Goal: Complete application form

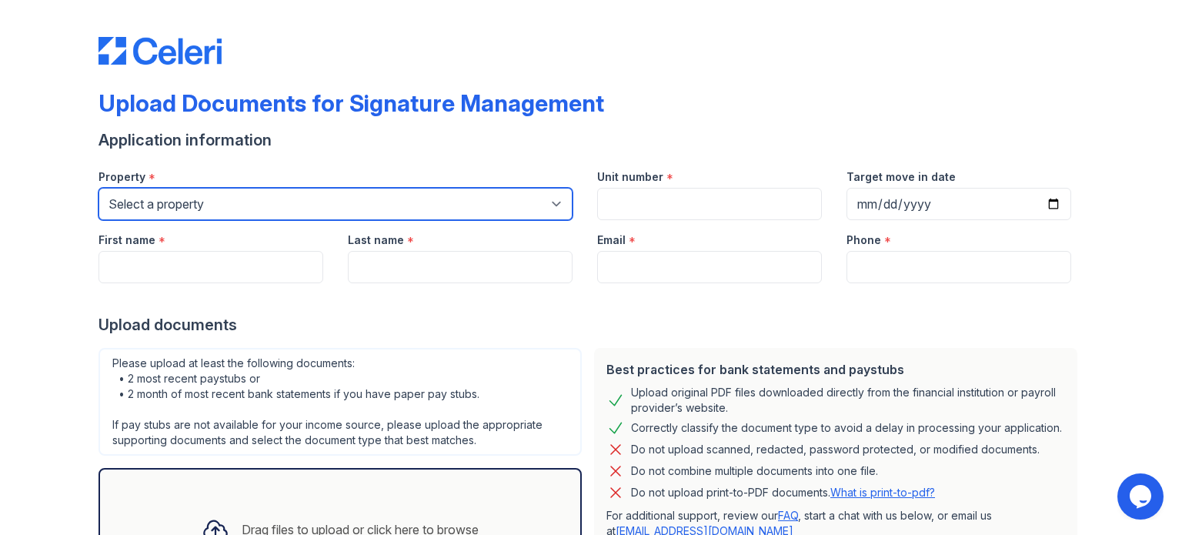
click at [406, 199] on select "Select a property [GEOGRAPHIC_DATA] Elevate Townhomes Habitat At DTLV Namaste A…" at bounding box center [335, 204] width 474 height 32
select select "4660"
click at [98, 188] on select "Select a property [GEOGRAPHIC_DATA] Elevate Townhomes Habitat At DTLV Namaste A…" at bounding box center [335, 204] width 474 height 32
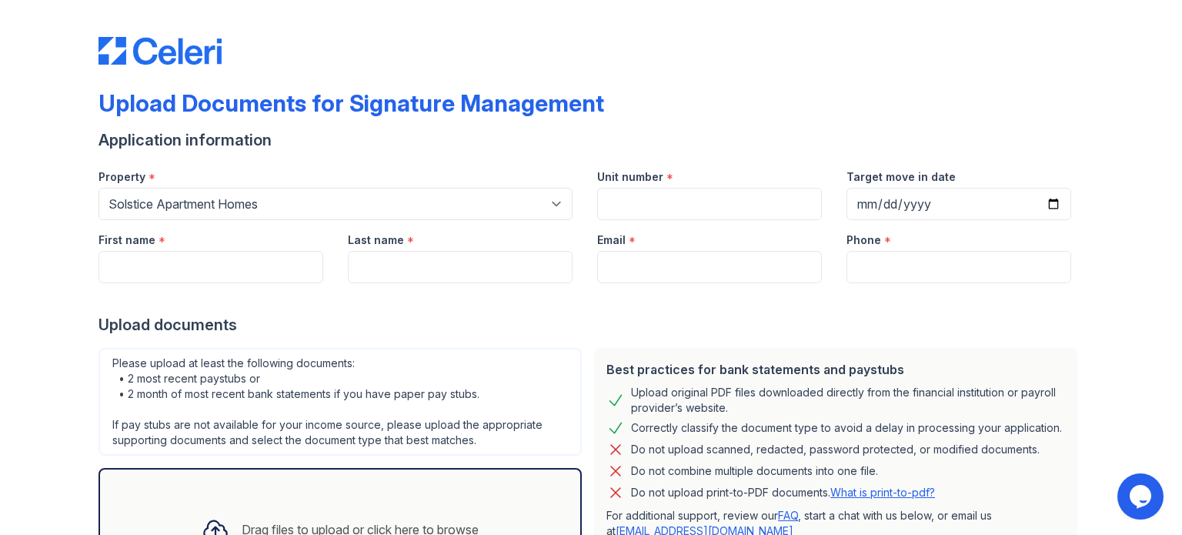
click at [626, 178] on label "Unit number" at bounding box center [630, 176] width 66 height 15
click at [626, 188] on input "Unit number" at bounding box center [709, 204] width 225 height 32
type input "225"
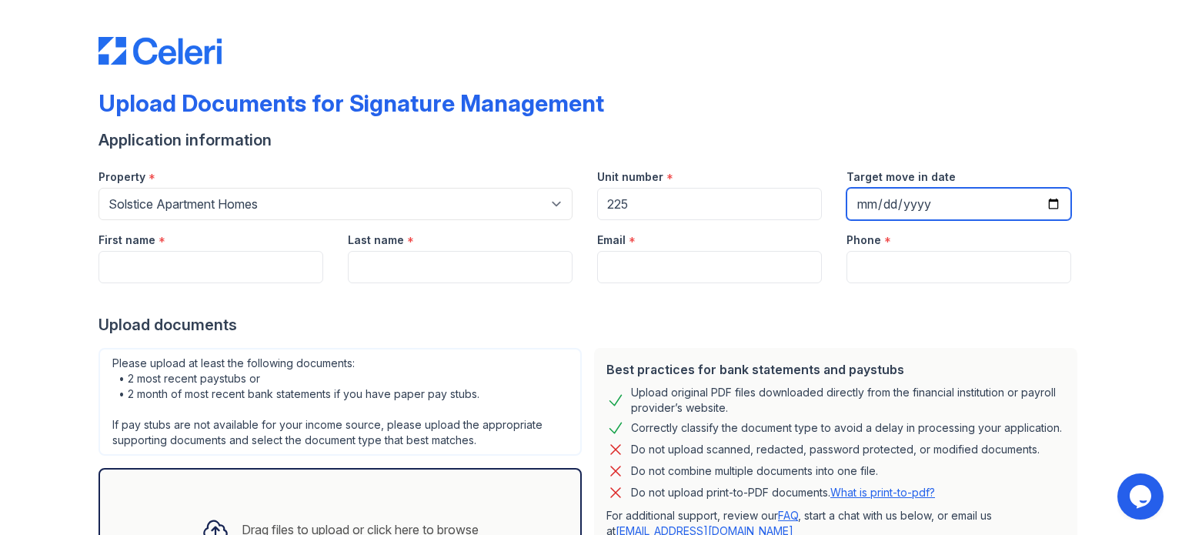
click at [893, 195] on input "Target move in date" at bounding box center [958, 204] width 225 height 32
click at [1045, 202] on input "Target move in date" at bounding box center [958, 204] width 225 height 32
type input "[DATE]"
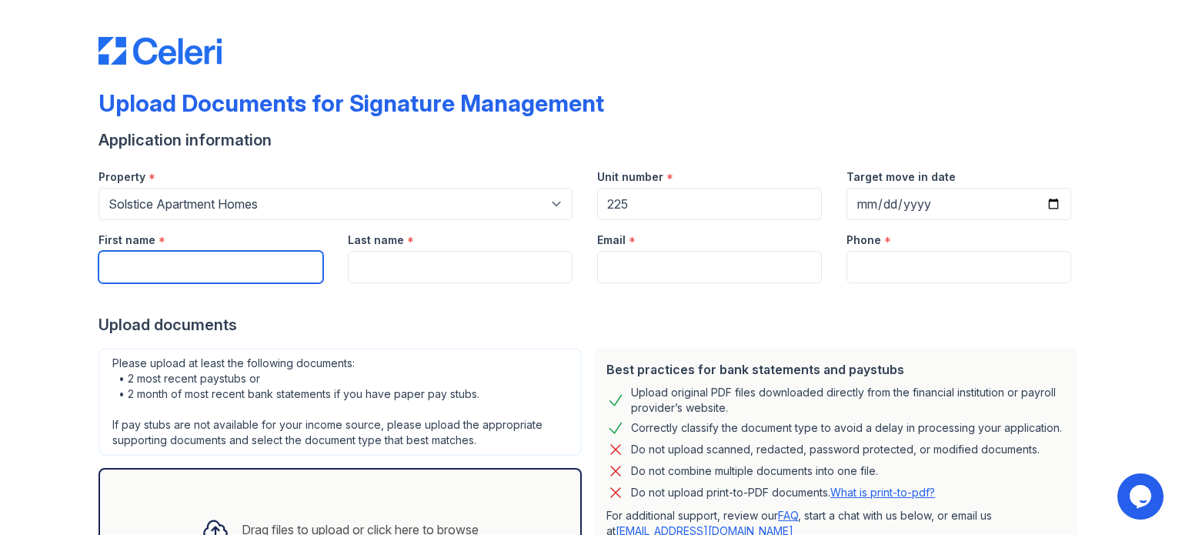
click at [183, 264] on input "First name" at bounding box center [210, 267] width 225 height 32
type input "[PERSON_NAME]"
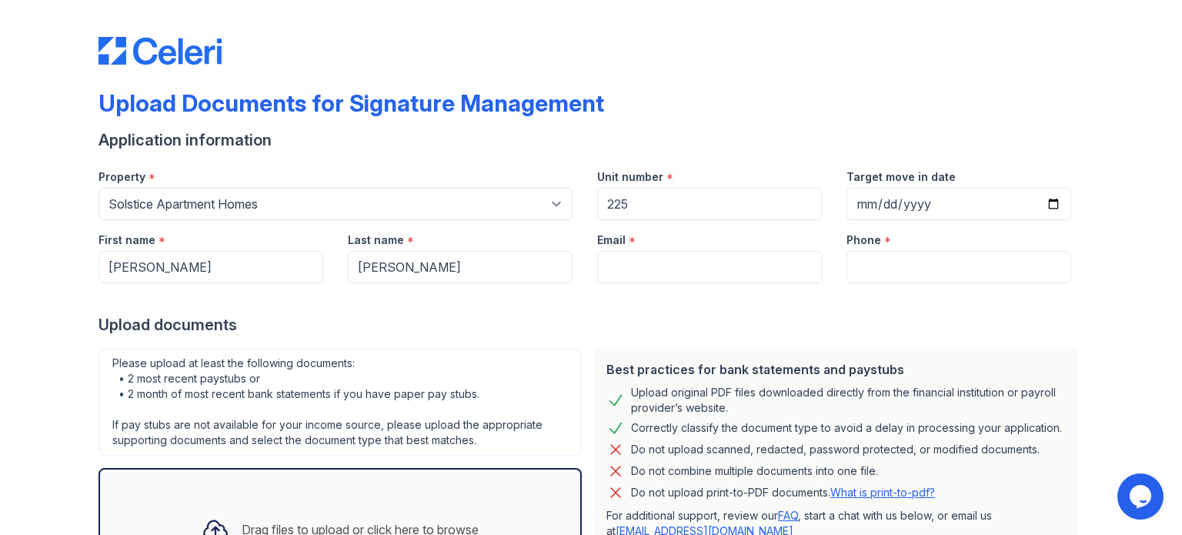
click at [608, 283] on div at bounding box center [590, 298] width 985 height 31
click at [634, 261] on input "Email" at bounding box center [709, 267] width 225 height 32
click at [727, 335] on form "Application information Property * Select a property [GEOGRAPHIC_DATA] Elevate …" at bounding box center [590, 392] width 985 height 526
click at [729, 259] on input "Email" at bounding box center [709, 267] width 225 height 32
type input "[EMAIL_ADDRESS][DOMAIN_NAME]"
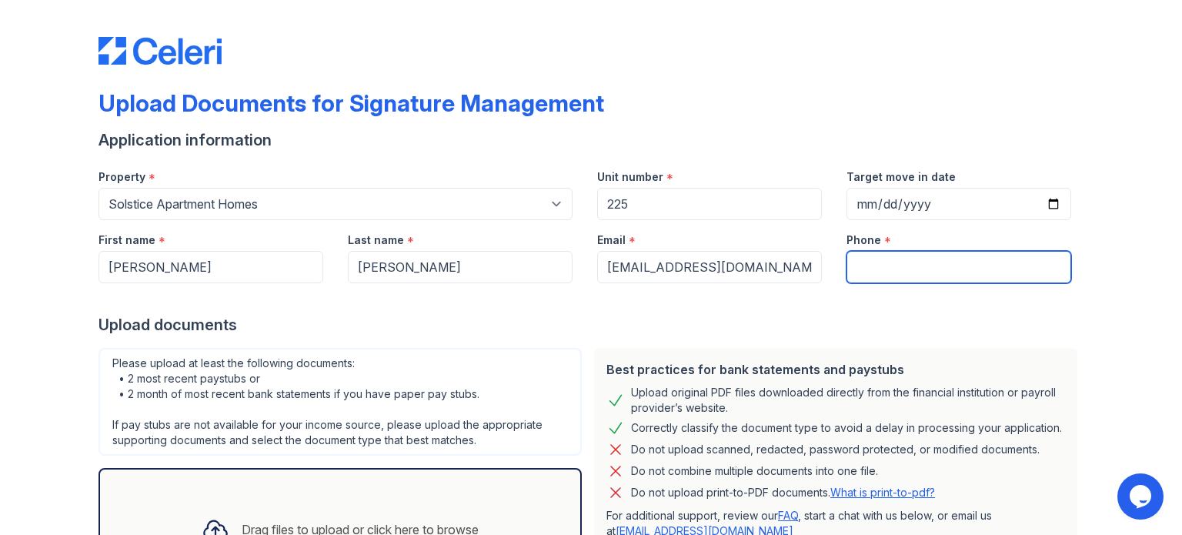
click at [862, 267] on input "Phone" at bounding box center [958, 267] width 225 height 32
type input "[PHONE_NUMBER]"
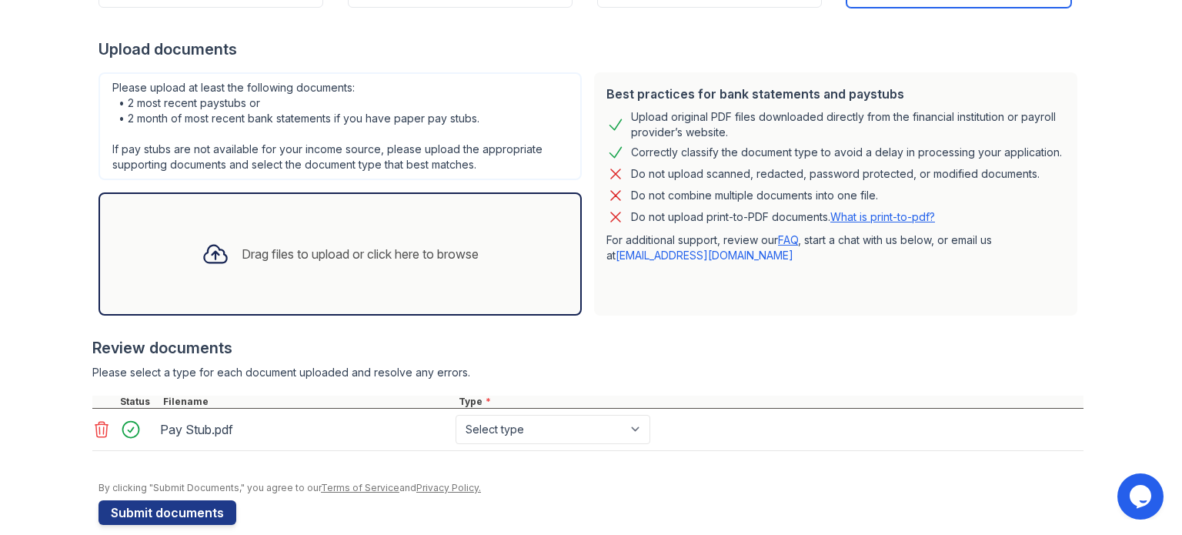
scroll to position [294, 0]
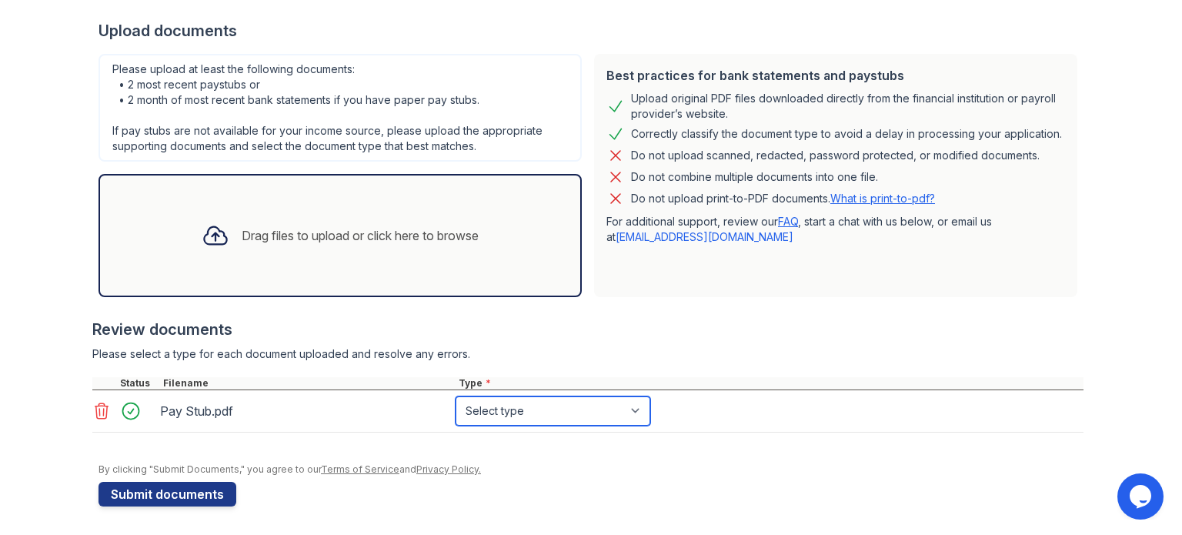
click at [632, 402] on select "Select type Paystub Bank Statement Offer Letter Tax Documents Benefit Award Let…" at bounding box center [552, 410] width 195 height 29
select select "paystub"
click at [455, 396] on select "Select type Paystub Bank Statement Offer Letter Tax Documents Benefit Award Let…" at bounding box center [552, 410] width 195 height 29
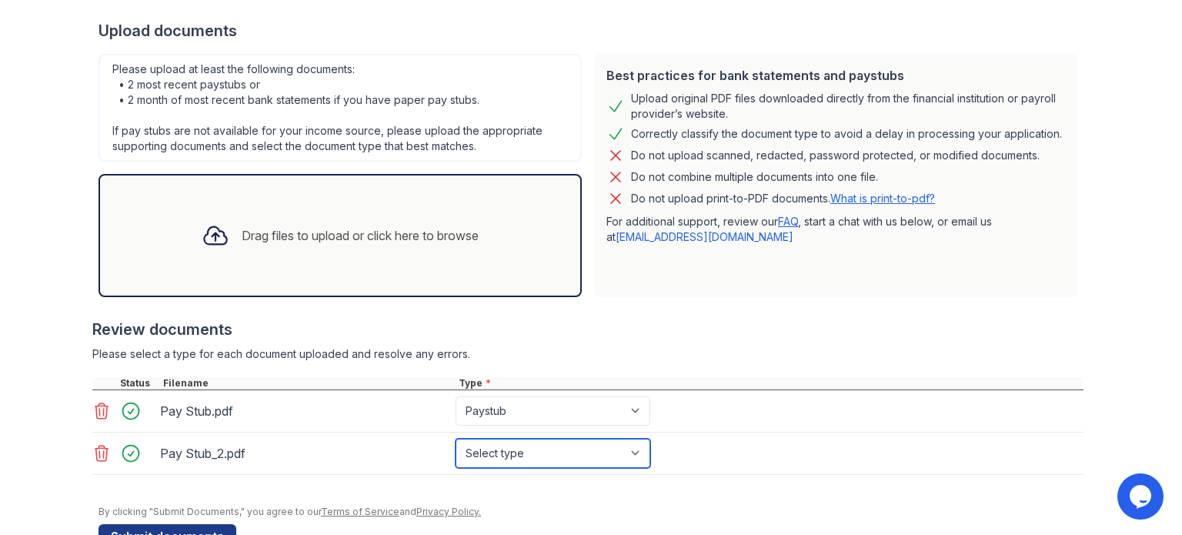
click at [578, 445] on select "Select type Paystub Bank Statement Offer Letter Tax Documents Benefit Award Let…" at bounding box center [552, 452] width 195 height 29
select select "paystub"
click at [455, 438] on select "Select type Paystub Bank Statement Offer Letter Tax Documents Benefit Award Let…" at bounding box center [552, 452] width 195 height 29
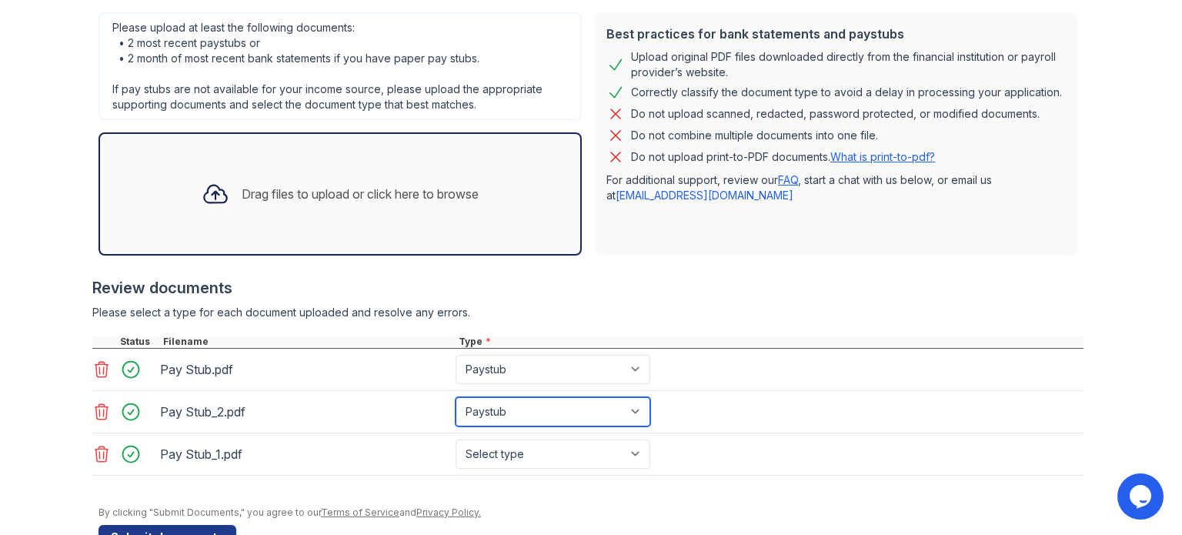
scroll to position [378, 0]
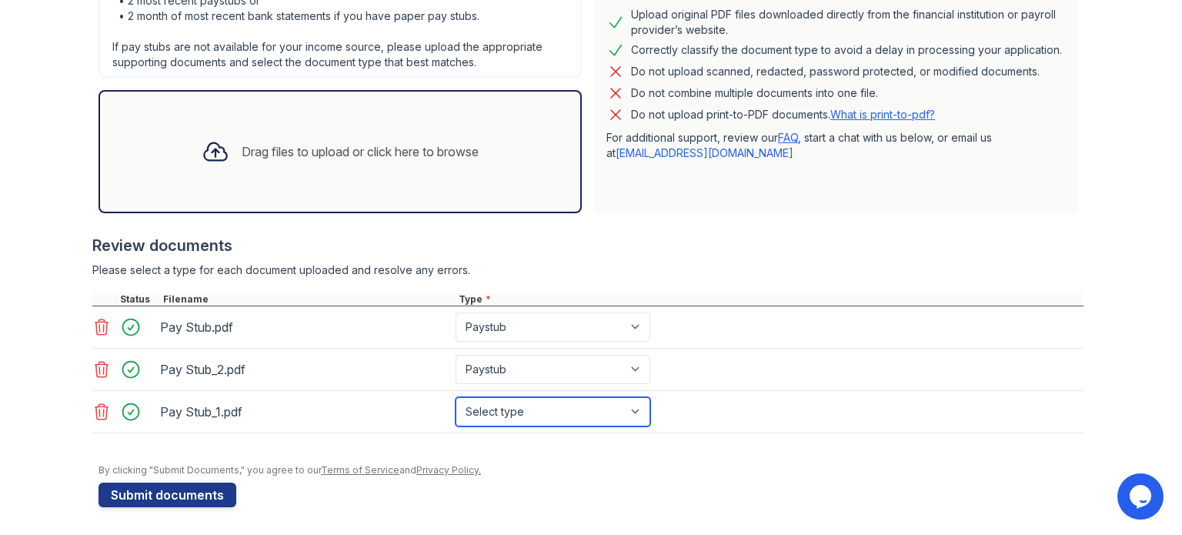
click at [490, 410] on select "Select type Paystub Bank Statement Offer Letter Tax Documents Benefit Award Let…" at bounding box center [552, 411] width 195 height 29
select select "paystub"
click at [455, 397] on select "Select type Paystub Bank Statement Offer Letter Tax Documents Benefit Award Let…" at bounding box center [552, 411] width 195 height 29
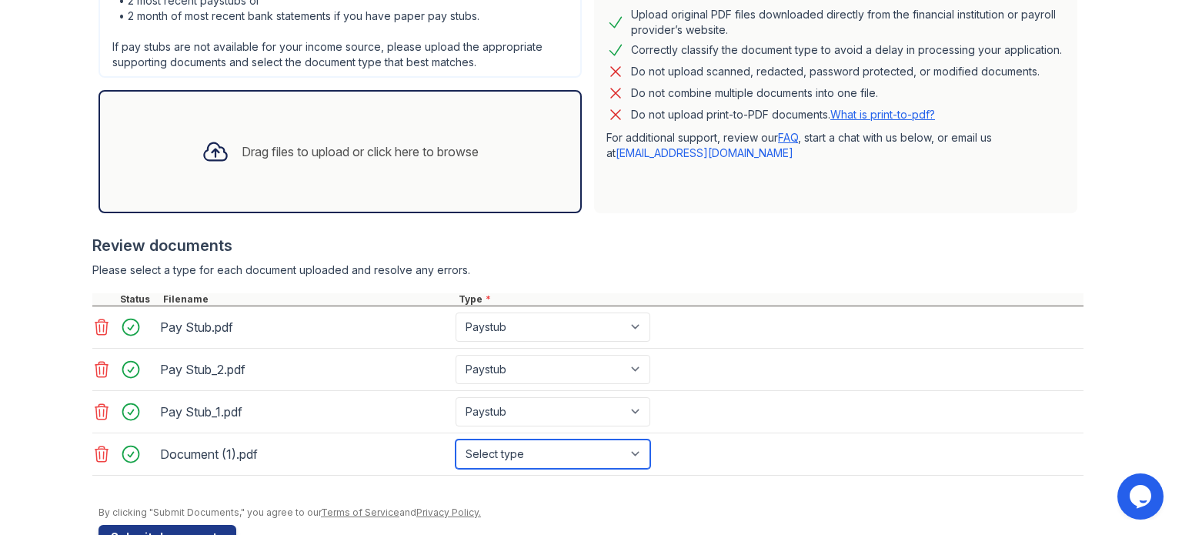
click at [495, 448] on select "Select type Paystub Bank Statement Offer Letter Tax Documents Benefit Award Let…" at bounding box center [552, 453] width 195 height 29
select select "bank_statement"
click at [455, 439] on select "Select type Paystub Bank Statement Offer Letter Tax Documents Benefit Award Let…" at bounding box center [552, 453] width 195 height 29
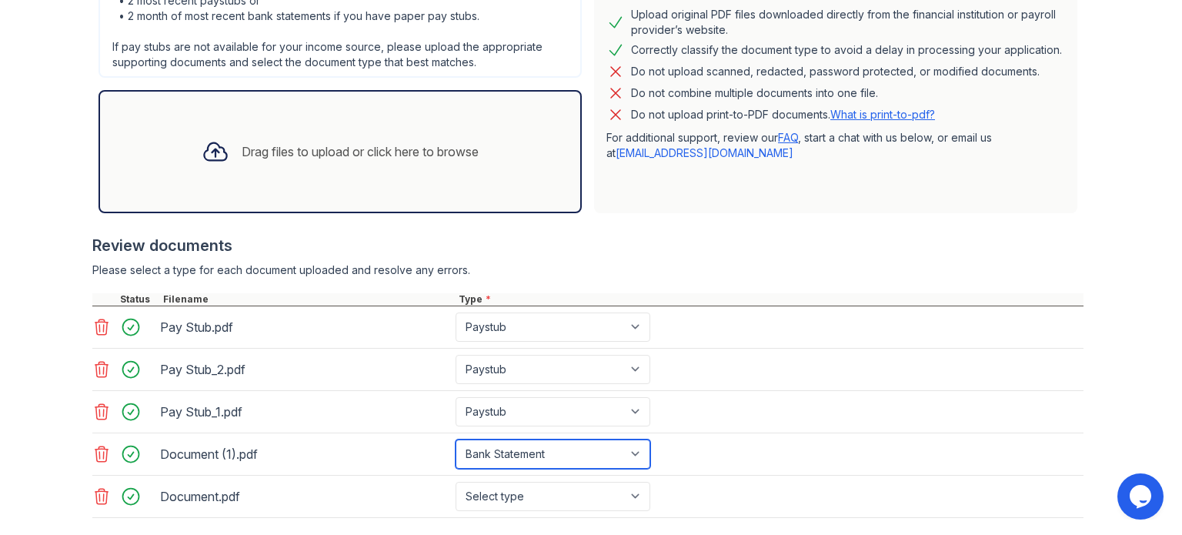
scroll to position [462, 0]
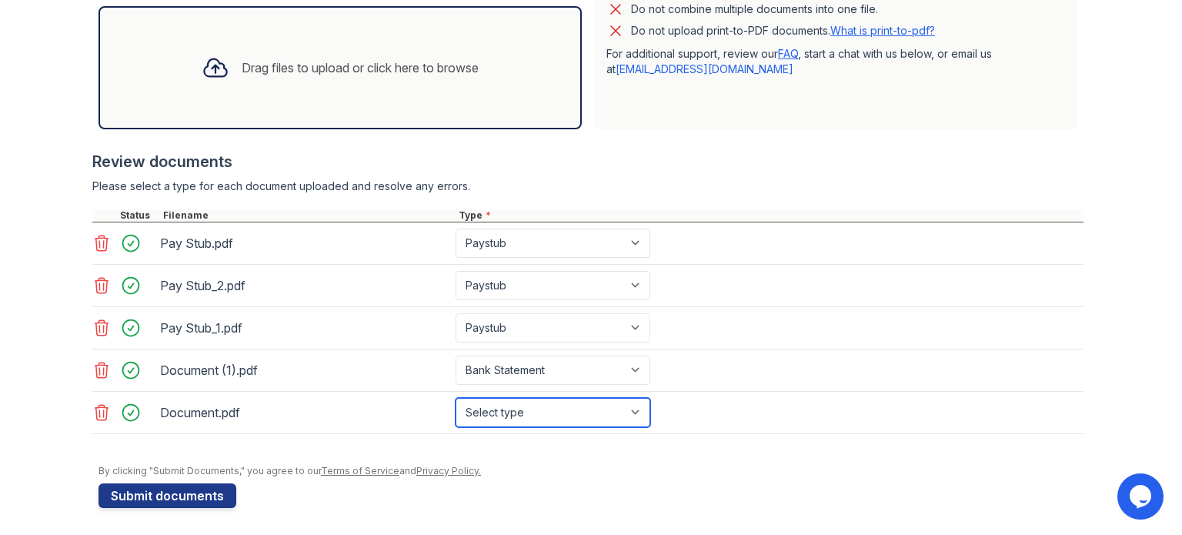
click at [635, 421] on select "Select type Paystub Bank Statement Offer Letter Tax Documents Benefit Award Let…" at bounding box center [552, 412] width 195 height 29
select select "bank_statement"
click at [455, 398] on select "Select type Paystub Bank Statement Offer Letter Tax Documents Benefit Award Let…" at bounding box center [552, 412] width 195 height 29
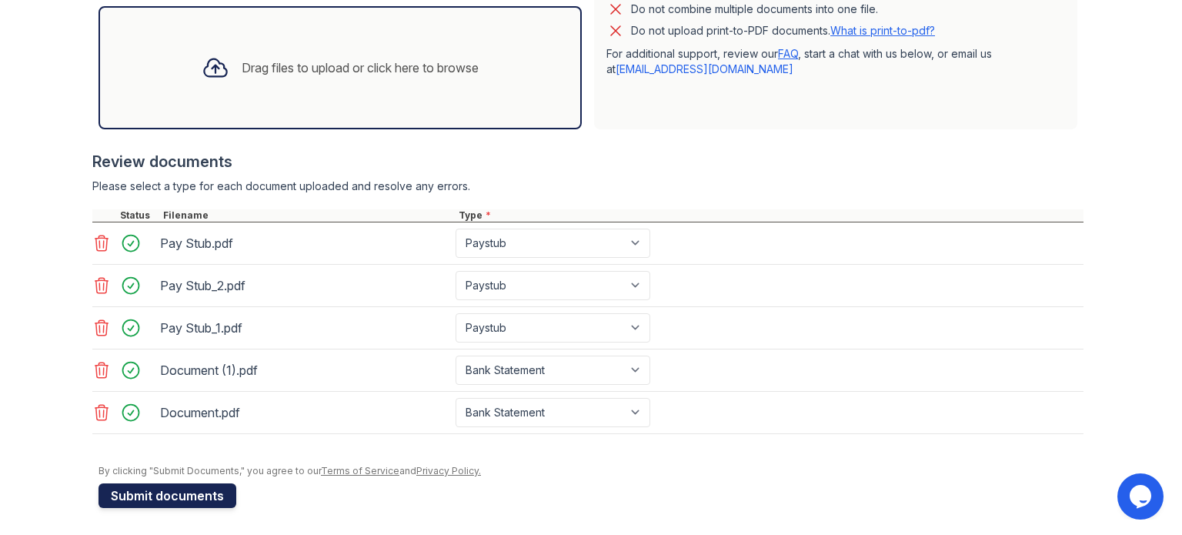
click at [169, 488] on button "Submit documents" at bounding box center [167, 495] width 138 height 25
